Goal: Information Seeking & Learning: Learn about a topic

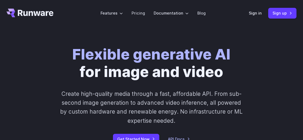
scroll to position [4, 0]
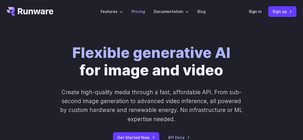
click at [136, 10] on link "Pricing" at bounding box center [138, 11] width 13 height 6
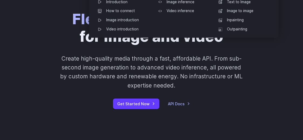
scroll to position [0, 0]
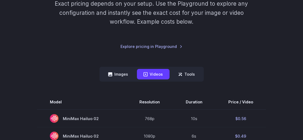
scroll to position [149, 0]
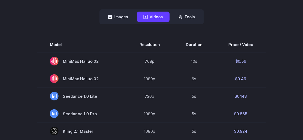
click at [119, 16] on button "Images" at bounding box center [118, 17] width 33 height 11
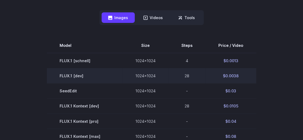
scroll to position [126, 0]
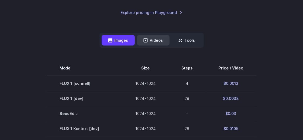
click at [144, 40] on icon at bounding box center [145, 40] width 4 height 4
click at [150, 36] on button "Videos" at bounding box center [153, 40] width 33 height 11
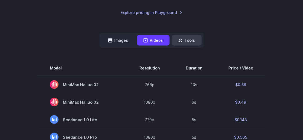
click at [191, 37] on button "Tools" at bounding box center [187, 40] width 30 height 11
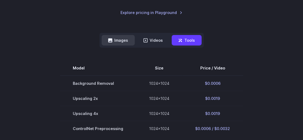
click at [120, 43] on button "Images" at bounding box center [118, 40] width 33 height 11
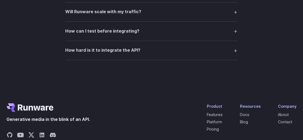
scroll to position [1053, 0]
